Goal: Find specific page/section: Locate a particular part of the current website

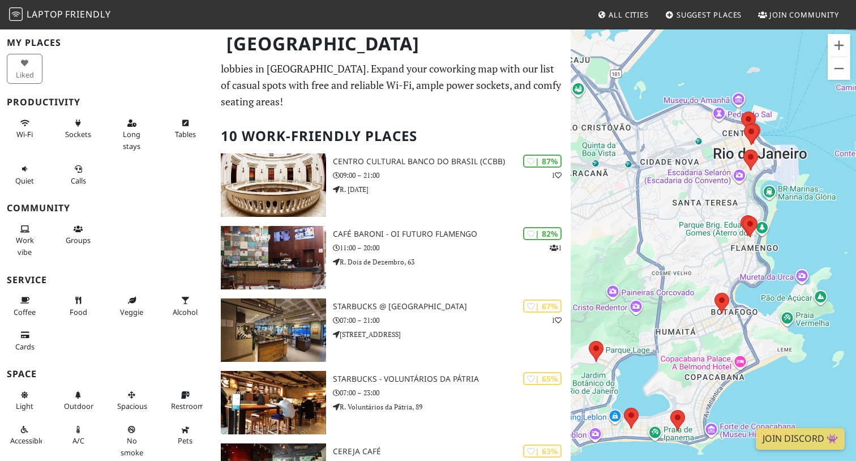
scroll to position [16, 0]
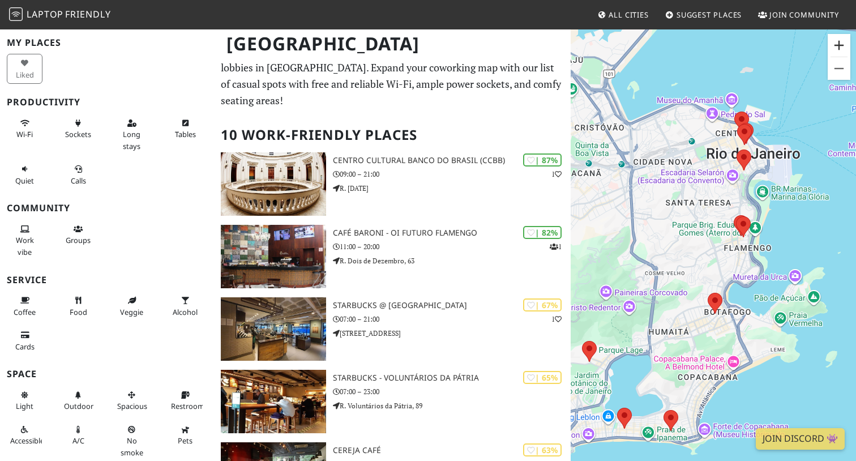
click at [843, 38] on button "Zoom in" at bounding box center [839, 45] width 23 height 23
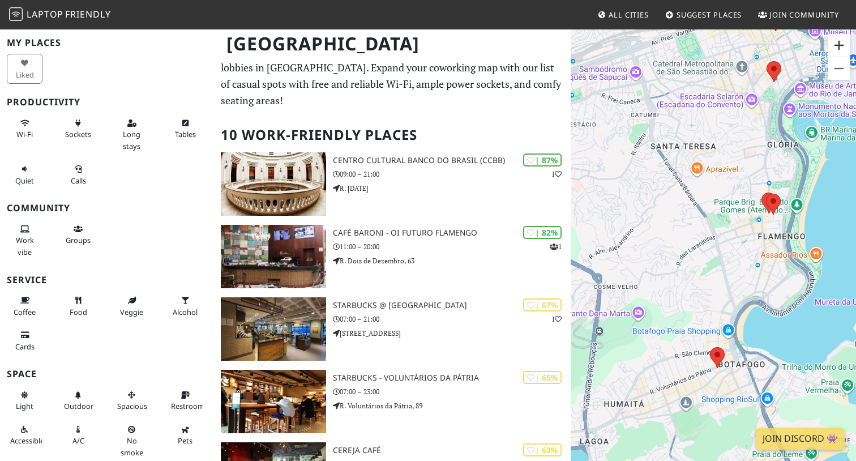
click at [841, 41] on button "Zoom in" at bounding box center [839, 45] width 23 height 23
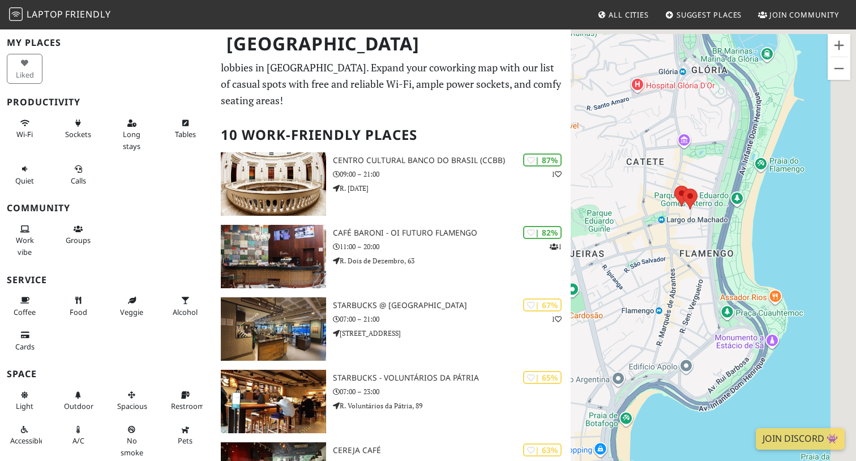
drag, startPoint x: 772, startPoint y: 90, endPoint x: 628, endPoint y: 129, distance: 149.5
click at [628, 129] on div "To navigate, press the arrow keys." at bounding box center [713, 258] width 285 height 461
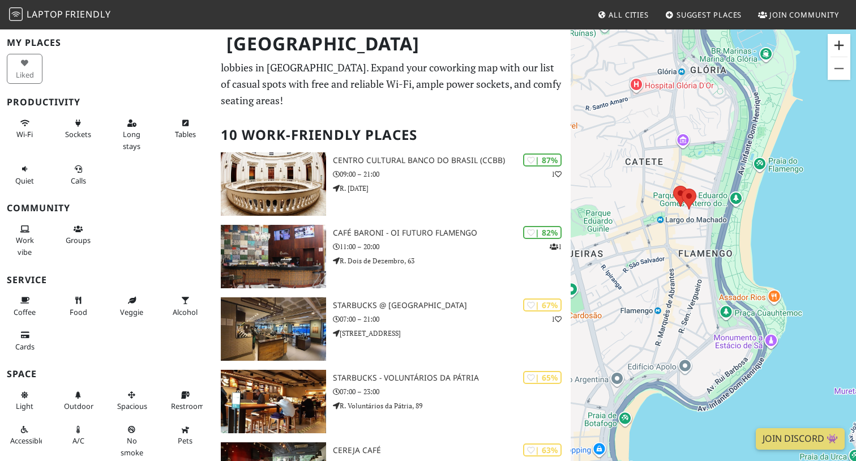
click at [833, 52] on button "Zoom in" at bounding box center [839, 45] width 23 height 23
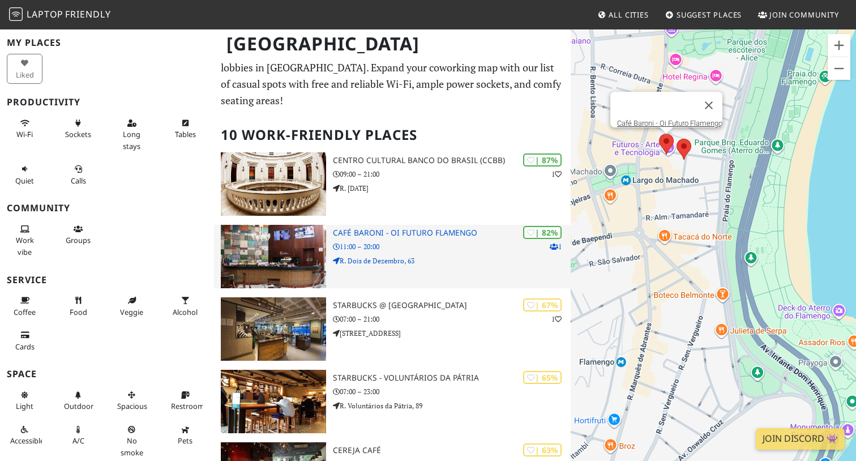
click at [430, 232] on h3 "Café Baroni - Oi Futuro Flamengo" at bounding box center [452, 233] width 238 height 10
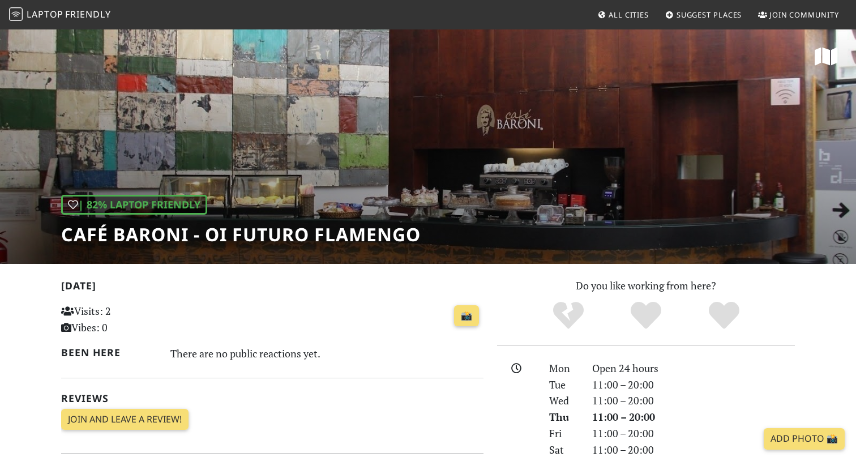
click at [325, 195] on div "| 82% Laptop Friendly Café Baroni - Oi Futuro Flamengo" at bounding box center [241, 220] width 360 height 50
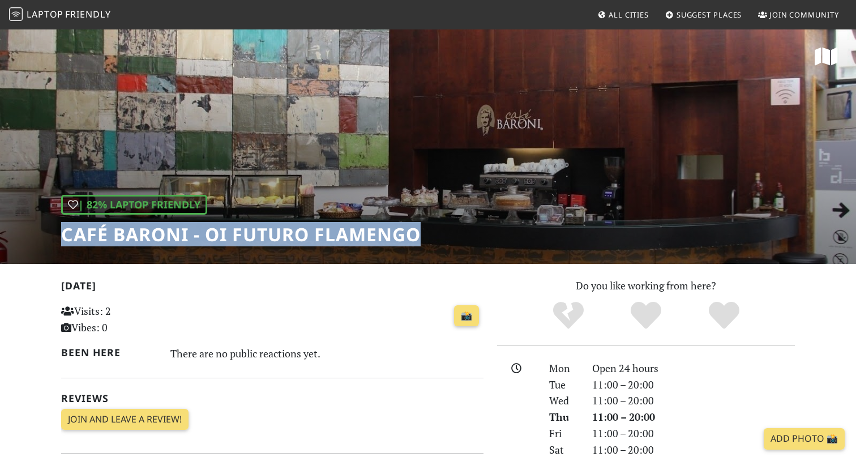
drag, startPoint x: 424, startPoint y: 242, endPoint x: 66, endPoint y: 242, distance: 358.5
click at [65, 242] on div "| 82% Laptop Friendly Café Baroni - Oi Futuro Flamengo" at bounding box center [428, 146] width 856 height 236
copy h1 "Café Baroni - Oi Futuro Flamengo"
